Goal: Task Accomplishment & Management: Manage account settings

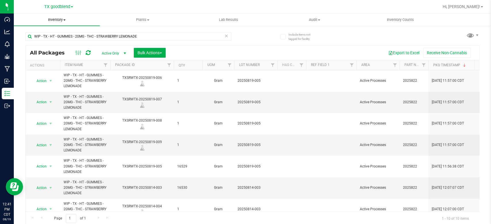
click at [55, 20] on span "Inventory" at bounding box center [57, 19] width 86 height 5
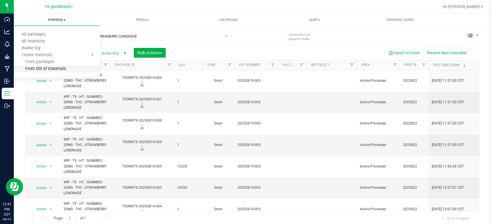
click at [42, 69] on span "From bill of materials" at bounding box center [40, 69] width 52 height 5
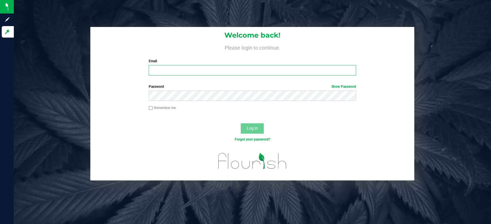
click at [170, 75] on input "Email" at bounding box center [252, 70] width 207 height 10
type input "[EMAIL_ADDRESS][DOMAIN_NAME]"
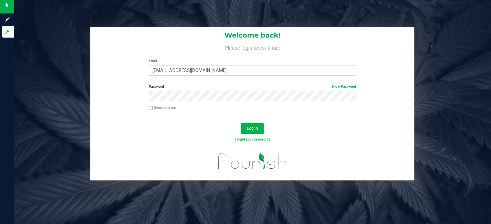
click at [241, 124] on button "Log In" at bounding box center [252, 129] width 23 height 10
click at [149, 109] on input "Remember me" at bounding box center [151, 108] width 4 height 4
checkbox input "true"
click at [255, 130] on span "Log In" at bounding box center [252, 128] width 11 height 5
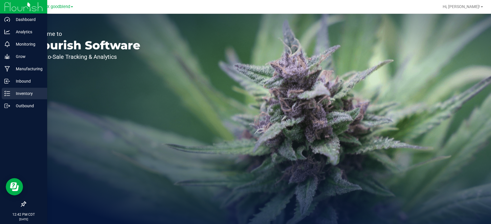
click at [21, 94] on p "Inventory" at bounding box center [27, 93] width 34 height 7
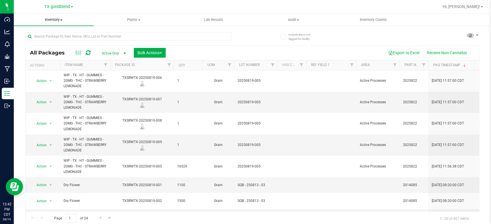
click at [51, 20] on span "Inventory" at bounding box center [54, 19] width 80 height 5
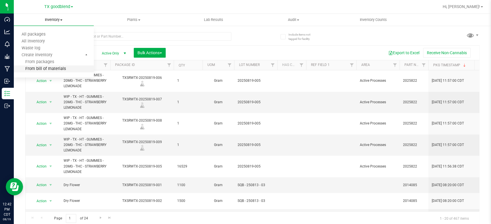
click at [47, 69] on span "From bill of materials" at bounding box center [40, 69] width 52 height 5
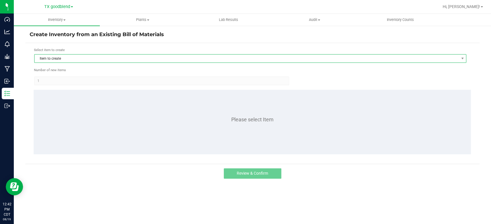
click at [63, 59] on span "Item to create" at bounding box center [246, 59] width 424 height 8
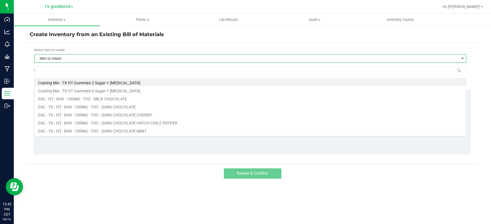
scroll to position [8, 431]
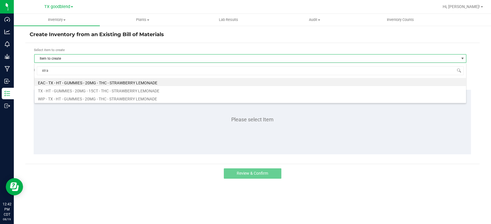
type input "straw"
click at [75, 82] on li "EAC - TX - HT - GUMMIES - 20MG - THC - STRAWBERRY LEMONADE" at bounding box center [249, 82] width 431 height 8
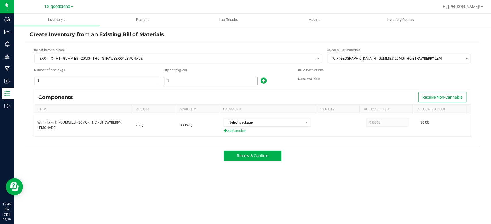
click at [180, 81] on input "1" at bounding box center [210, 81] width 93 height 8
type input "6,048"
click at [180, 90] on kendo-grid "Components Receive Non-Cannabis Item Req Qty Avail Qty Packages Pkg Qty Allocat…" at bounding box center [252, 113] width 437 height 47
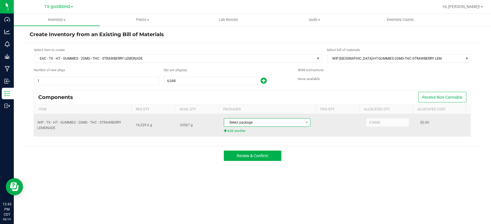
click at [262, 125] on span "Select package" at bounding box center [263, 123] width 79 height 8
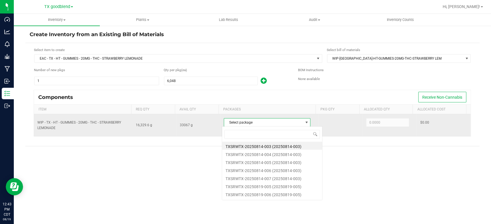
scroll to position [8, 85]
type input "0814"
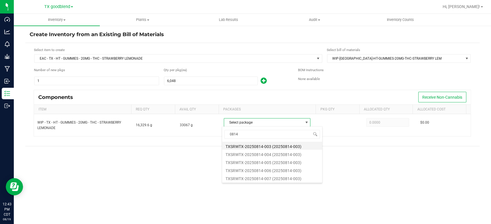
click at [267, 147] on li "TXSRWTX-20250814-003 (20250814-003)" at bounding box center [272, 146] width 100 height 8
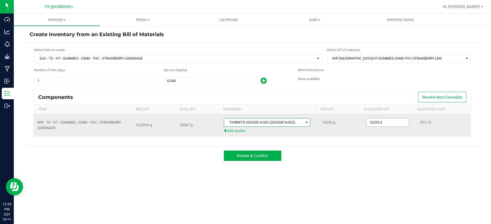
click at [395, 125] on input "16329.6" at bounding box center [387, 123] width 42 height 8
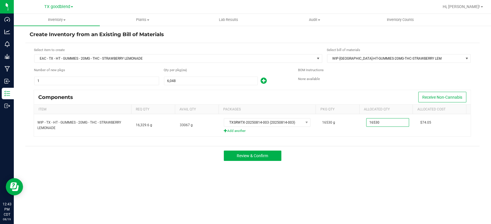
type input "16,530.0000"
click at [383, 140] on div "Components Receive Non-Cannabis Item Req Qty Avail Qty Packages Pkg Qty Allocat…" at bounding box center [252, 116] width 445 height 52
click at [230, 157] on button "Review & Confirm" at bounding box center [252, 156] width 57 height 10
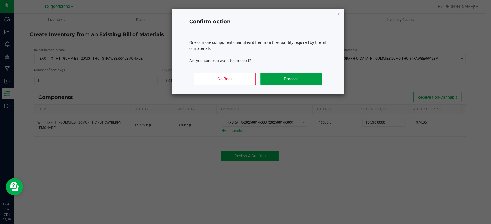
click at [278, 78] on button "Proceed" at bounding box center [291, 79] width 62 height 12
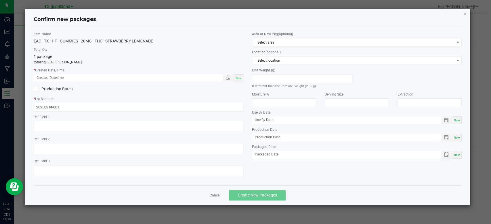
click at [244, 78] on div "Item Name EAC - [GEOGRAPHIC_DATA] - HT - GUMMIES - 20MG - THC - STRAWBERRY LEMO…" at bounding box center [138, 106] width 218 height 149
click at [238, 80] on span "Now" at bounding box center [238, 78] width 6 height 3
type input "[DATE] 12:43 PM"
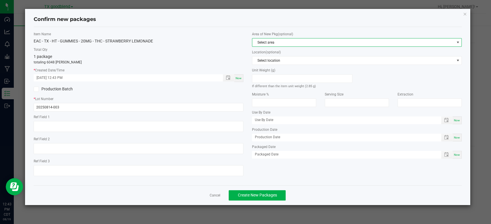
click at [279, 45] on span "Select area" at bounding box center [353, 43] width 202 height 8
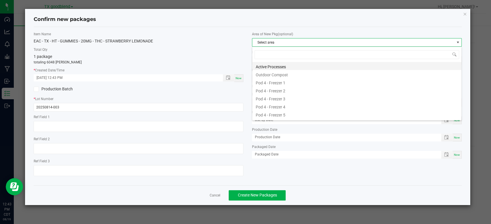
scroll to position [8, 209]
click at [280, 69] on li "Active Processes" at bounding box center [356, 66] width 209 height 8
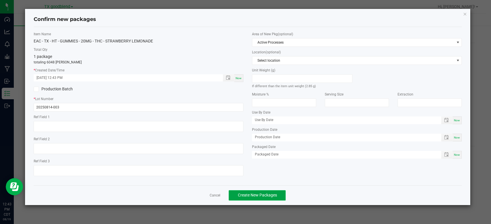
click at [260, 196] on span "Create New Packages" at bounding box center [256, 195] width 39 height 5
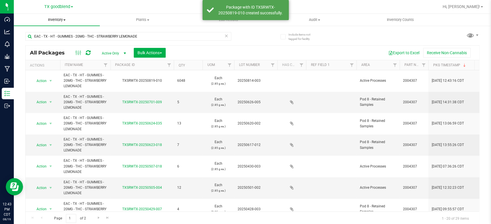
click at [56, 22] on span "Inventory" at bounding box center [57, 19] width 86 height 5
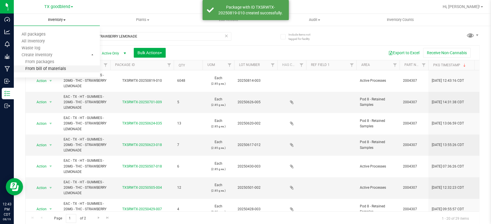
click at [48, 70] on span "From bill of materials" at bounding box center [40, 69] width 52 height 5
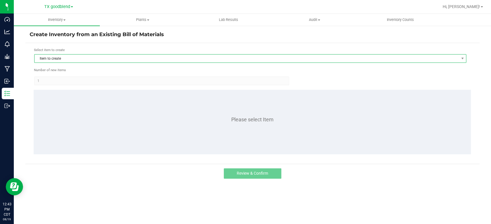
click at [68, 55] on span "Item to create" at bounding box center [246, 59] width 424 height 8
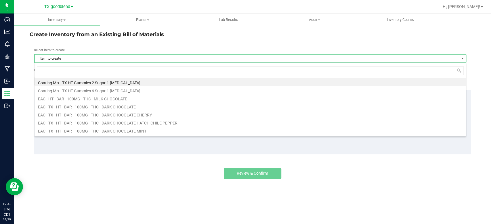
scroll to position [8, 431]
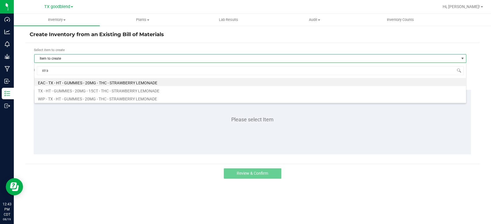
type input "straw"
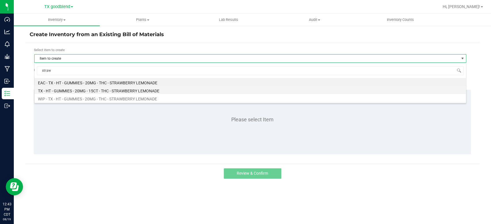
click at [73, 90] on li "TX - HT - GUMMIES - 20MG - 15CT - THC - STRAWBERRY LEMONADE" at bounding box center [249, 90] width 431 height 8
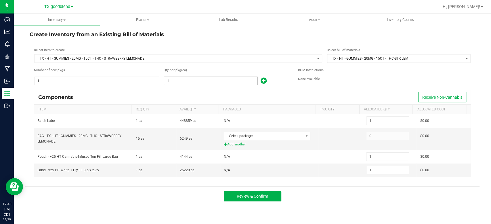
click at [194, 82] on input "1" at bounding box center [210, 81] width 93 height 8
type input "4"
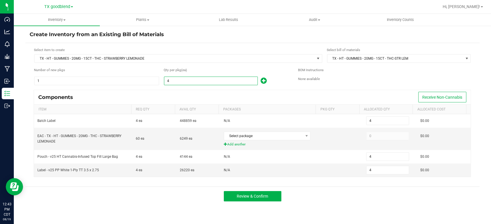
type input "40"
type input "403"
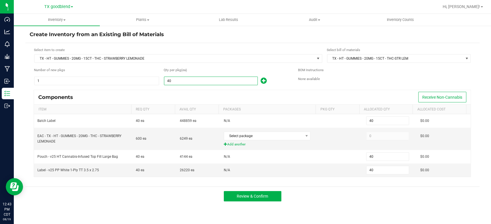
type input "403"
click at [195, 91] on div "Components Receive Non-Cannabis" at bounding box center [252, 97] width 436 height 14
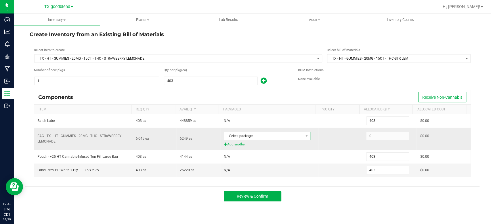
click at [290, 136] on span "Select package" at bounding box center [263, 136] width 79 height 8
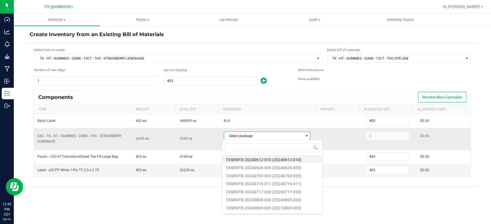
scroll to position [8, 85]
type input "0814"
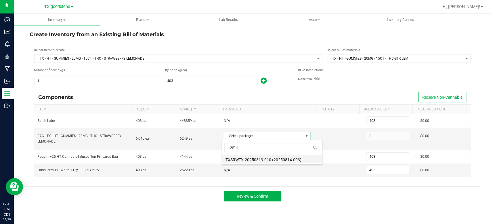
click at [281, 162] on li "TXSRWTX-20250819-010 (20250814-003)" at bounding box center [272, 159] width 100 height 8
type input "6,045"
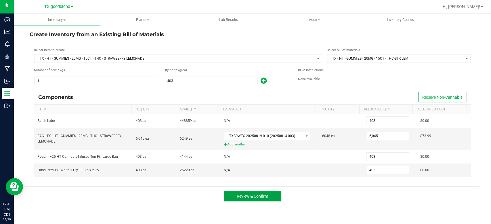
click at [246, 194] on span "Review & Confirm" at bounding box center [251, 196] width 31 height 5
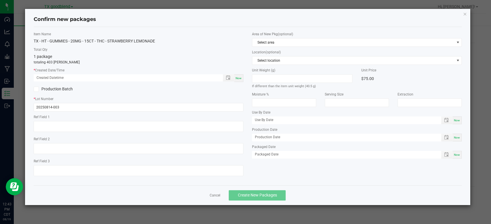
click at [237, 78] on span "Now" at bounding box center [238, 78] width 6 height 3
type input "[DATE] 12:43 PM"
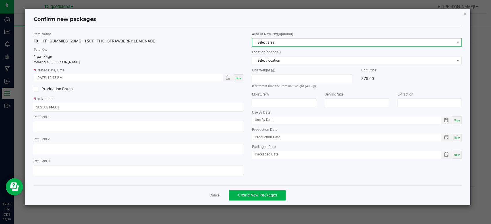
click at [274, 45] on span "Select area" at bounding box center [353, 43] width 202 height 8
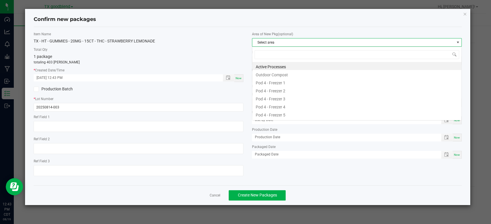
scroll to position [8, 209]
click at [281, 64] on li "Active Processes" at bounding box center [356, 66] width 209 height 8
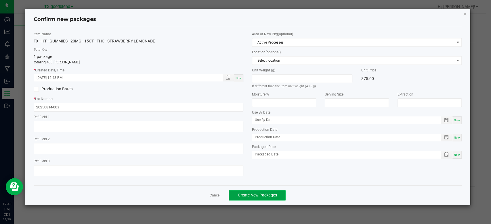
click at [245, 197] on span "Create New Packages" at bounding box center [256, 195] width 39 height 5
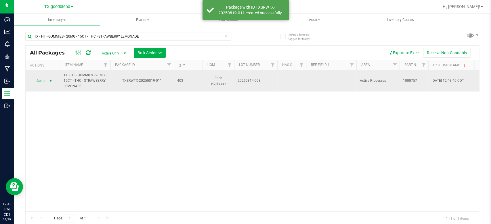
click at [43, 84] on span "Action" at bounding box center [39, 81] width 16 height 8
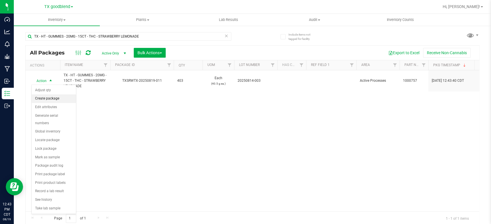
click at [43, 100] on li "Create package" at bounding box center [54, 99] width 44 height 9
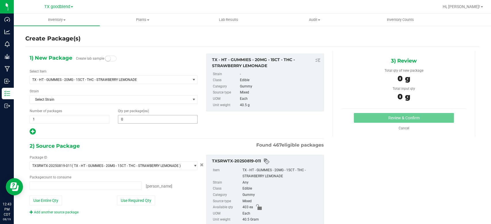
type input "0 ea"
click at [147, 122] on span at bounding box center [158, 119] width 80 height 9
type input "50"
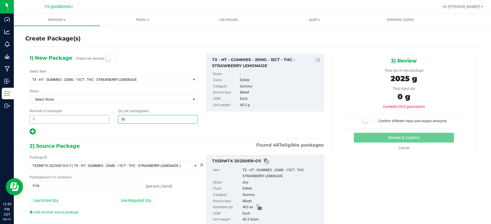
type input "50"
click at [65, 117] on span "1 1" at bounding box center [70, 119] width 80 height 9
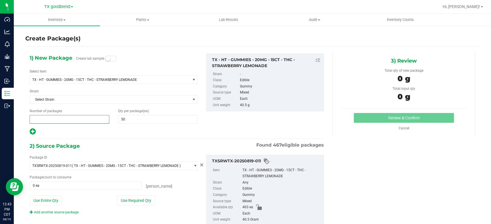
type input "7"
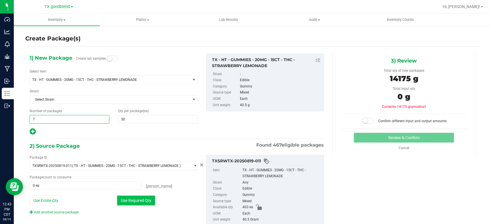
click at [130, 199] on button "Use Required Qty" at bounding box center [136, 201] width 38 height 10
type input "7"
type input "350 ea"
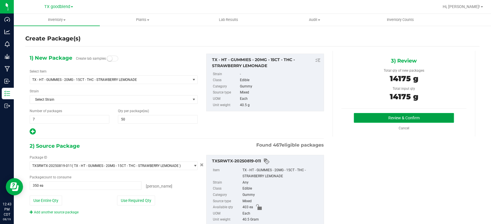
click at [363, 116] on button "Review & Confirm" at bounding box center [403, 118] width 100 height 10
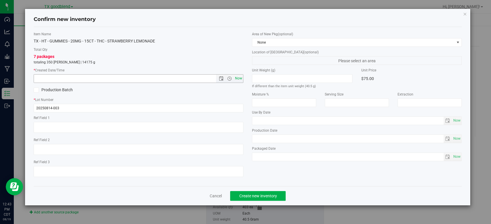
click at [237, 78] on span "Now" at bounding box center [239, 78] width 10 height 8
type input "[DATE] 12:44 PM"
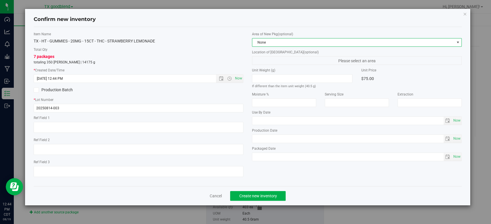
click at [269, 45] on span "None" at bounding box center [353, 43] width 202 height 8
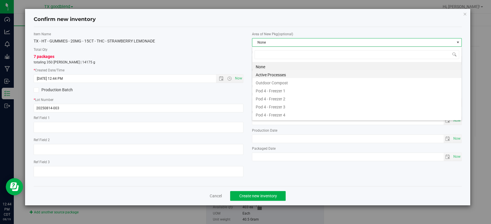
scroll to position [8, 209]
click at [270, 76] on li "Active Processes" at bounding box center [356, 74] width 209 height 8
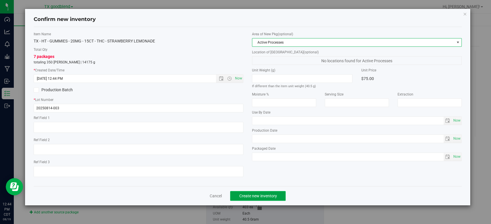
click at [261, 194] on span "Create new inventory" at bounding box center [258, 196] width 38 height 5
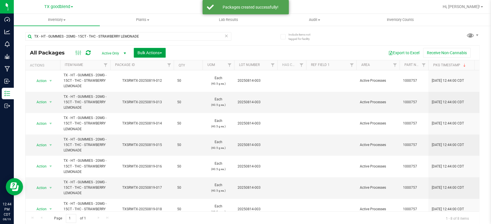
click at [149, 57] on button "Bulk Actions" at bounding box center [150, 53] width 32 height 10
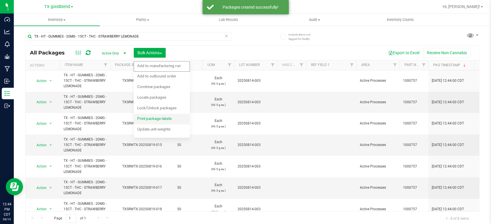
click at [155, 120] on span "Print package labels" at bounding box center [154, 118] width 34 height 5
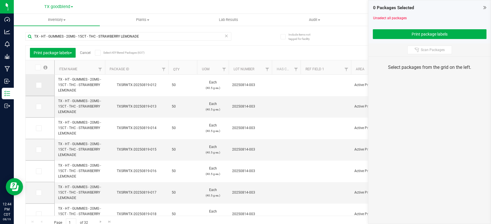
click at [38, 85] on icon at bounding box center [38, 85] width 4 height 0
click at [0, 0] on input "checkbox" at bounding box center [0, 0] width 0 height 0
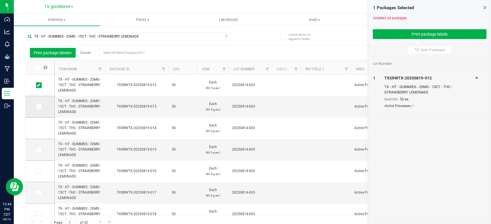
click at [38, 109] on span at bounding box center [39, 107] width 6 height 6
click at [0, 0] on input "checkbox" at bounding box center [0, 0] width 0 height 0
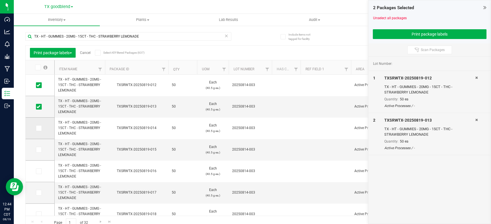
click at [37, 128] on icon at bounding box center [38, 128] width 4 height 0
click at [0, 0] on input "checkbox" at bounding box center [0, 0] width 0 height 0
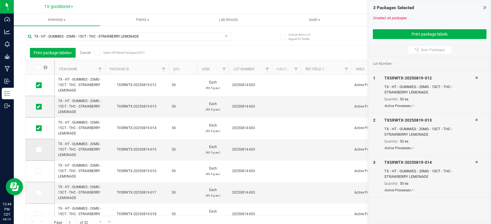
click at [38, 150] on icon at bounding box center [38, 150] width 4 height 0
click at [0, 0] on input "checkbox" at bounding box center [0, 0] width 0 height 0
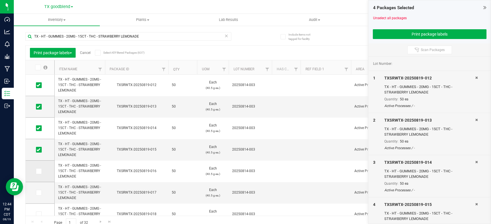
click at [38, 172] on icon at bounding box center [38, 172] width 4 height 0
click at [0, 0] on input "checkbox" at bounding box center [0, 0] width 0 height 0
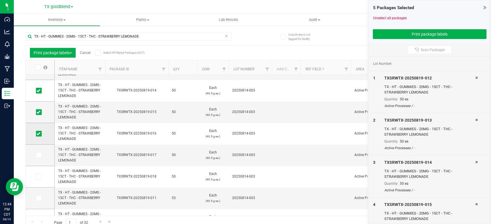
scroll to position [50, 0]
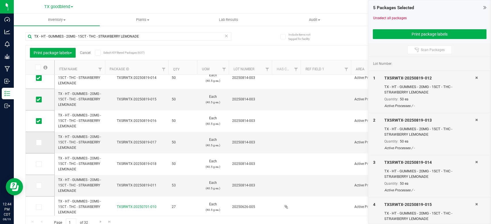
click at [37, 143] on icon at bounding box center [38, 143] width 4 height 0
click at [0, 0] on input "checkbox" at bounding box center [0, 0] width 0 height 0
click at [38, 164] on icon at bounding box center [38, 164] width 4 height 0
click at [0, 0] on input "checkbox" at bounding box center [0, 0] width 0 height 0
click at [39, 189] on td at bounding box center [40, 186] width 29 height 22
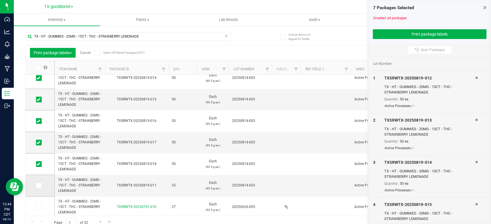
click at [39, 186] on icon at bounding box center [38, 186] width 4 height 0
click at [0, 0] on input "checkbox" at bounding box center [0, 0] width 0 height 0
click at [404, 35] on button "Print package labels" at bounding box center [429, 34] width 114 height 10
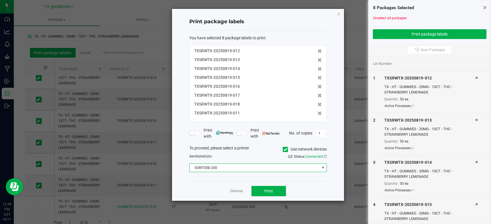
click at [249, 167] on span "DONTUSE-200" at bounding box center [254, 168] width 130 height 8
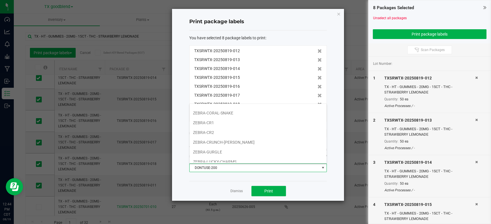
scroll to position [69, 0]
click at [233, 125] on li "ZEBRA-CRUNCH-[PERSON_NAME]" at bounding box center [257, 129] width 137 height 10
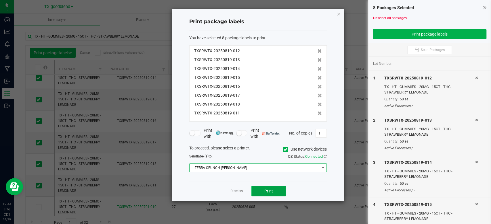
click at [268, 193] on span "Print" at bounding box center [268, 191] width 9 height 5
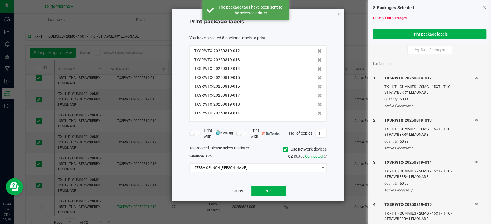
click at [234, 194] on link "Dismiss" at bounding box center [236, 191] width 12 height 5
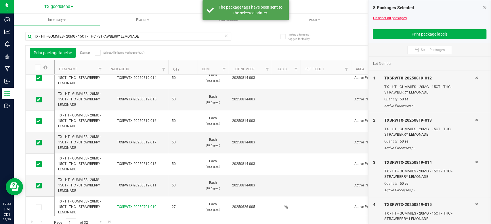
click at [394, 20] on link "Unselect all packages" at bounding box center [389, 18] width 34 height 4
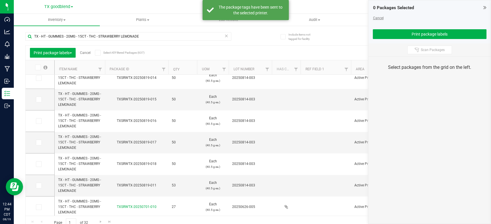
click at [377, 17] on link "Cancel" at bounding box center [377, 18] width 11 height 4
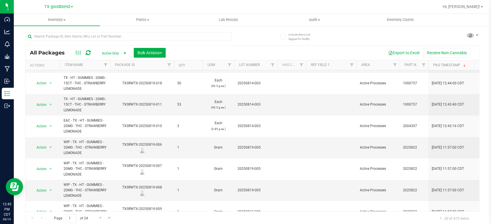
scroll to position [126, 0]
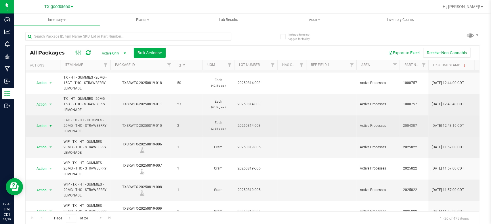
click at [38, 125] on span "Action" at bounding box center [39, 126] width 16 height 8
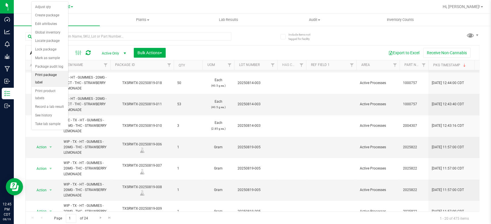
click at [52, 74] on li "Print package label" at bounding box center [50, 79] width 36 height 16
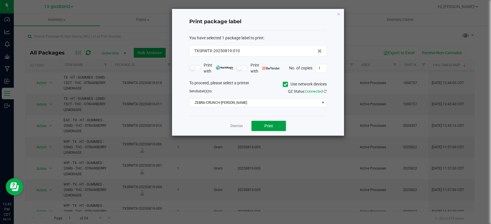
click at [257, 124] on button "Print" at bounding box center [268, 126] width 34 height 10
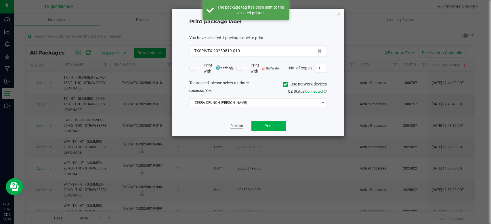
click at [234, 128] on link "Dismiss" at bounding box center [236, 126] width 12 height 5
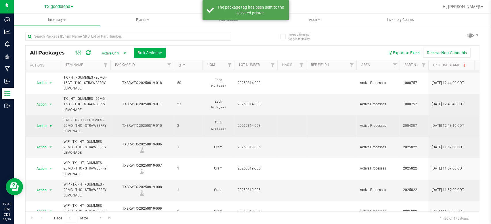
click at [37, 129] on span "Action" at bounding box center [39, 126] width 16 height 8
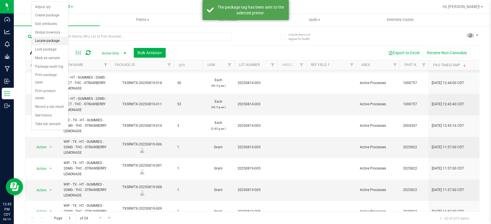
click at [45, 42] on li "Locate package" at bounding box center [50, 41] width 36 height 9
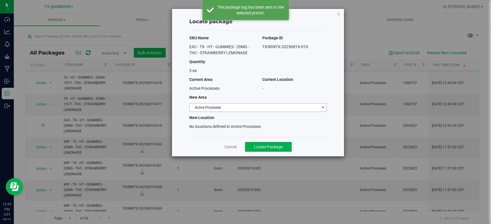
click at [257, 105] on span "Active Processes" at bounding box center [254, 108] width 130 height 8
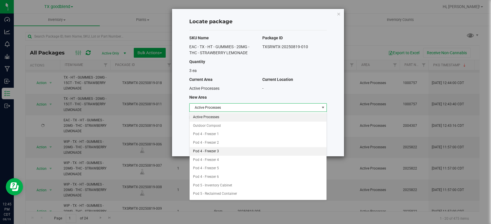
scroll to position [41, 0]
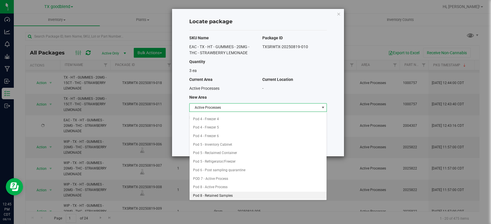
click at [218, 192] on li "Pod 8 - Retained Samples" at bounding box center [257, 196] width 137 height 9
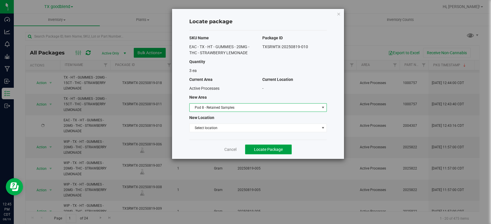
click at [261, 146] on button "Locate Package" at bounding box center [268, 150] width 47 height 10
